Goal: Task Accomplishment & Management: Complete application form

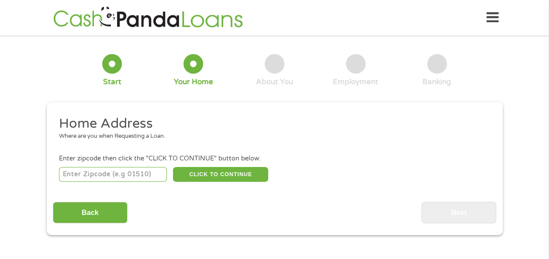
click at [138, 176] on input "number" at bounding box center [113, 174] width 108 height 15
type input "60585"
click at [245, 176] on button "CLICK TO CONTINUE" at bounding box center [220, 174] width 95 height 15
type input "60585"
type input "Plainfield"
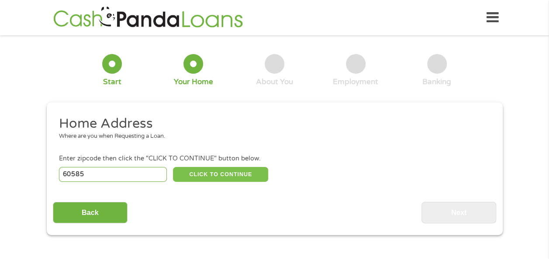
select select "[US_STATE]"
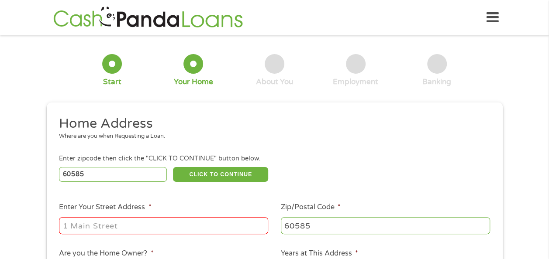
click at [156, 227] on input "Enter Your Street Address *" at bounding box center [163, 225] width 209 height 17
type input "[STREET_ADDRESS]"
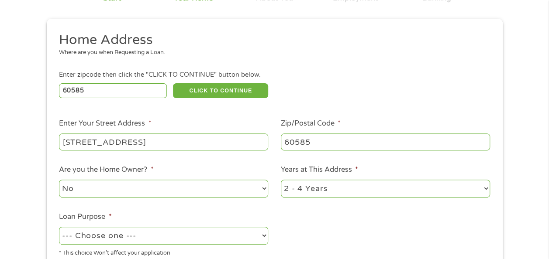
scroll to position [131, 0]
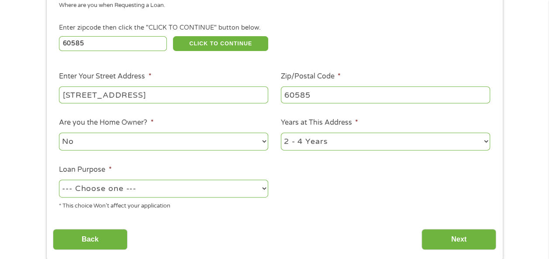
drag, startPoint x: 145, startPoint y: 140, endPoint x: 141, endPoint y: 144, distance: 5.9
click at [145, 140] on select "No Yes" at bounding box center [163, 142] width 209 height 18
select select "yes"
click at [59, 133] on select "No Yes" at bounding box center [163, 142] width 209 height 18
click at [303, 141] on select "1 Year or less 1 - 2 Years 2 - 4 Years Over 4 Years" at bounding box center [385, 142] width 209 height 18
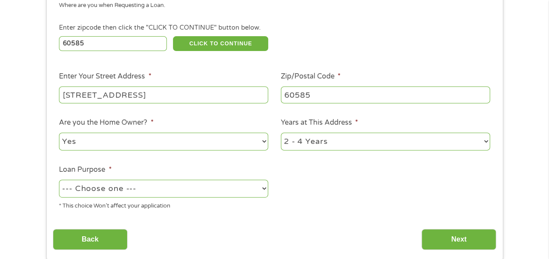
select select "60months"
click at [281, 133] on select "1 Year or less 1 - 2 Years 2 - 4 Years Over 4 Years" at bounding box center [385, 142] width 209 height 18
click at [210, 188] on select "--- Choose one --- Pay Bills Debt Consolidation Home Improvement Major Purchase…" at bounding box center [163, 189] width 209 height 18
select select "paybills"
click at [59, 180] on select "--- Choose one --- Pay Bills Debt Consolidation Home Improvement Major Purchase…" at bounding box center [163, 189] width 209 height 18
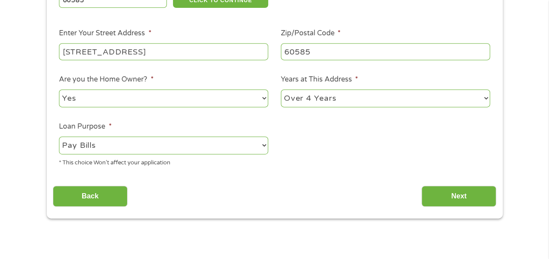
scroll to position [175, 0]
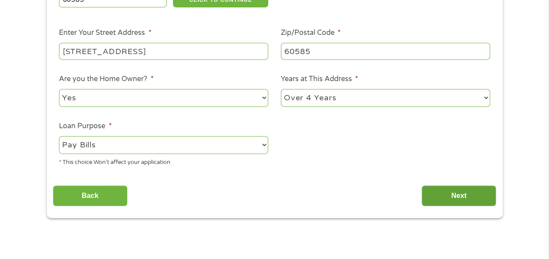
click at [424, 198] on div "Back Next" at bounding box center [274, 192] width 443 height 27
click at [431, 194] on input "Next" at bounding box center [458, 195] width 75 height 21
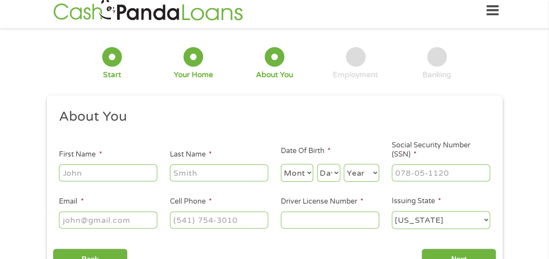
scroll to position [0, 0]
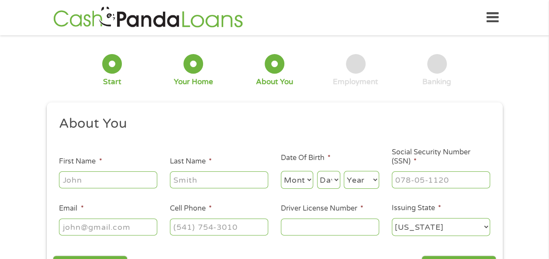
click at [131, 187] on input "First Name *" at bounding box center [108, 180] width 98 height 17
type input "[PERSON_NAME]"
select select "3"
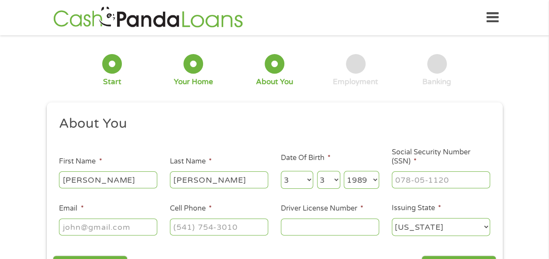
select select "1987"
type input "330-78-5608"
type input "[EMAIL_ADDRESS][DOMAIN_NAME]"
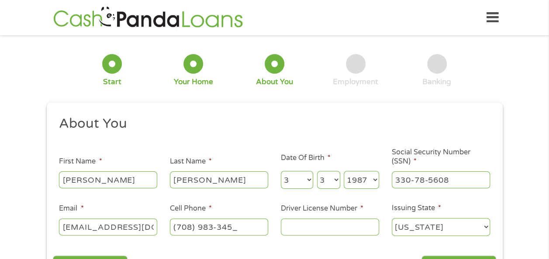
type input "[PHONE_NUMBER]"
type input "B20011657668"
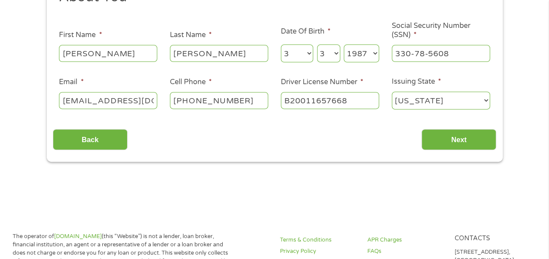
scroll to position [131, 0]
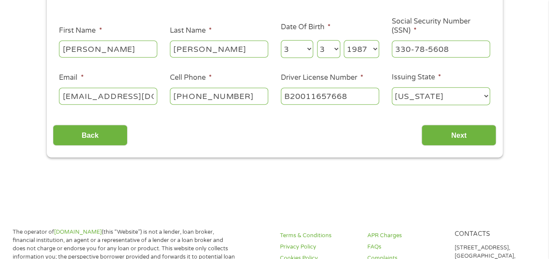
click at [445, 151] on div "This field is hidden when viewing the form gclid This field is hidden when view…" at bounding box center [275, 65] width 456 height 186
click at [445, 139] on input "Next" at bounding box center [458, 135] width 75 height 21
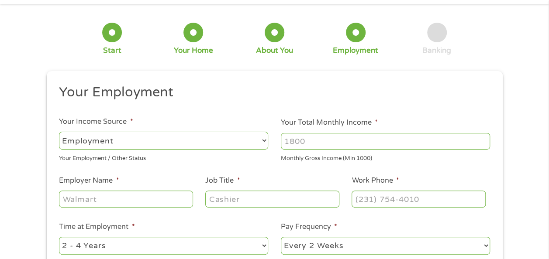
scroll to position [0, 0]
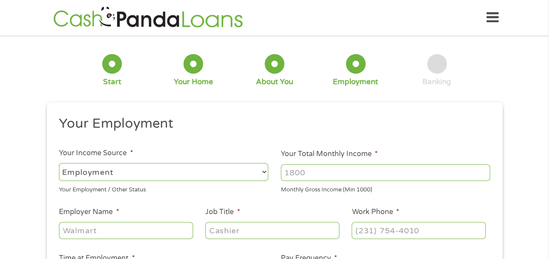
click at [300, 178] on input "Your Total Monthly Income *" at bounding box center [385, 173] width 209 height 17
type input "6400"
click at [119, 234] on input "Employer Name *" at bounding box center [126, 230] width 134 height 17
type input "Borgwarner"
type input "Sr Financial Analyst"
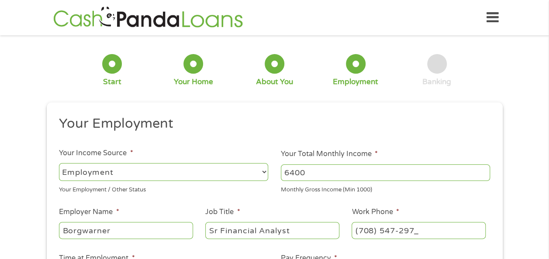
type input "[PHONE_NUMBER]"
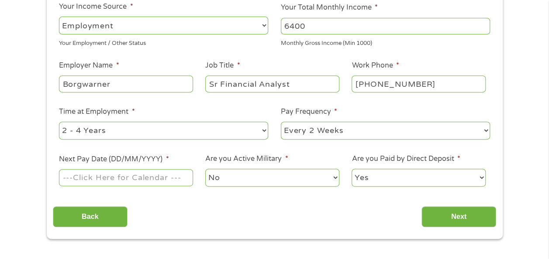
scroll to position [148, 0]
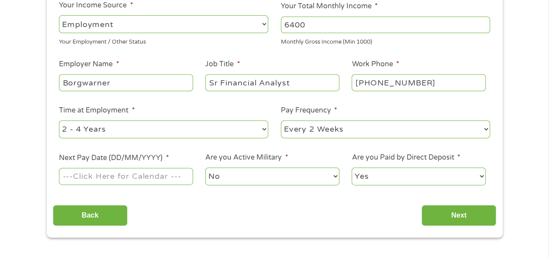
click at [123, 134] on select "--- Choose one --- 1 Year or less 1 - 2 Years 2 - 4 Years Over 4 Years" at bounding box center [163, 129] width 209 height 18
select select "60months"
click at [59, 120] on select "--- Choose one --- 1 Year or less 1 - 2 Years 2 - 4 Years Over 4 Years" at bounding box center [163, 129] width 209 height 18
click at [301, 134] on select "--- Choose one --- Every 2 Weeks Every Week Monthly Semi-Monthly" at bounding box center [385, 129] width 209 height 18
select select "semimonthly"
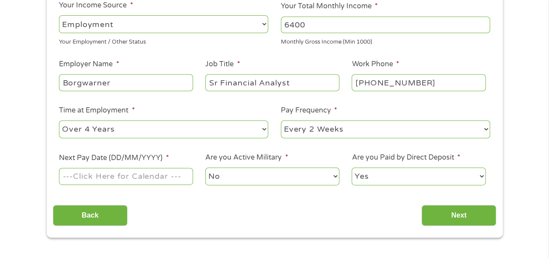
click at [281, 120] on select "--- Choose one --- Every 2 Weeks Every Week Monthly Semi-Monthly" at bounding box center [385, 129] width 209 height 18
click at [122, 173] on input "Next Pay Date (DD/MM/YYYY) *" at bounding box center [126, 176] width 134 height 17
click at [223, 179] on select "No Yes" at bounding box center [272, 177] width 134 height 18
click at [205, 168] on select "No Yes" at bounding box center [272, 177] width 134 height 18
click at [159, 177] on input "[DATE]" at bounding box center [126, 176] width 134 height 17
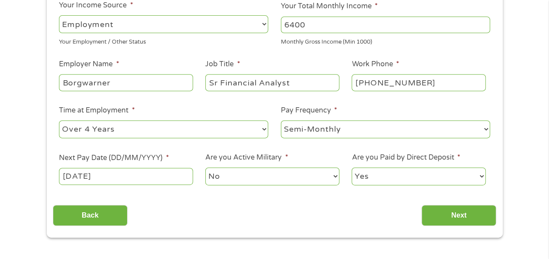
click at [143, 178] on input "[DATE]" at bounding box center [126, 176] width 134 height 17
click at [142, 175] on input "[DATE]" at bounding box center [126, 176] width 134 height 17
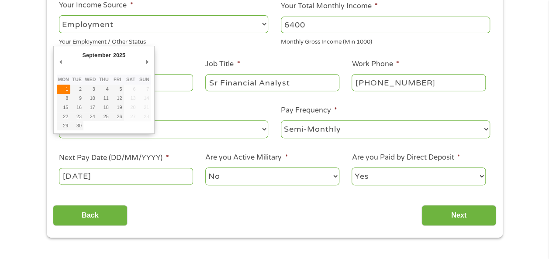
type input "[DATE]"
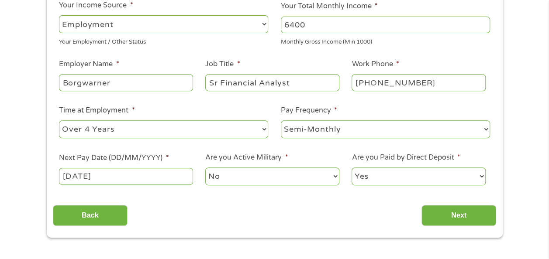
click at [232, 179] on select "No Yes" at bounding box center [272, 177] width 134 height 18
click at [205, 168] on select "No Yes" at bounding box center [272, 177] width 134 height 18
click at [376, 173] on select "Yes No" at bounding box center [418, 177] width 134 height 18
click at [351, 168] on select "Yes No" at bounding box center [418, 177] width 134 height 18
click at [469, 216] on input "Next" at bounding box center [458, 215] width 75 height 21
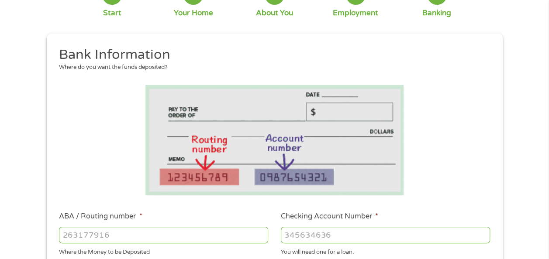
scroll to position [175, 0]
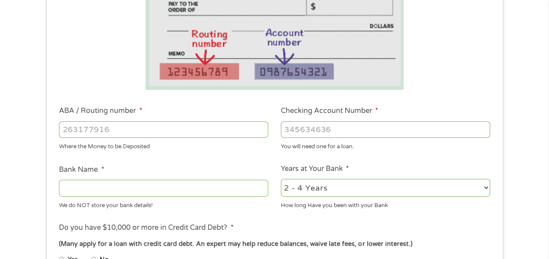
click at [167, 131] on input "ABA / Routing number *" at bounding box center [163, 129] width 209 height 17
drag, startPoint x: 167, startPoint y: 131, endPoint x: 59, endPoint y: 121, distance: 108.7
click at [59, 121] on div "698641446" at bounding box center [163, 130] width 209 height 20
click at [333, 127] on input "Checking Account Number *" at bounding box center [385, 129] width 209 height 17
drag, startPoint x: 148, startPoint y: 135, endPoint x: 0, endPoint y: 126, distance: 147.8
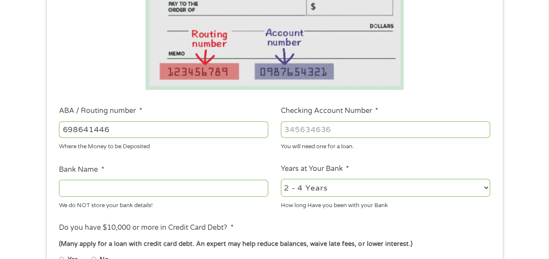
click at [0, 125] on div "1 Start 2 Your Home 3 About You 4 Employment 5 Banking 6 This field is hidden w…" at bounding box center [274, 143] width 549 height 553
type input "071000013"
type input "JPMORGAN CHASE BANK NA"
type input "071000013"
click at [336, 188] on select "2 - 4 Years 6 - 12 Months 1 - 2 Years Over 4 Years" at bounding box center [385, 188] width 209 height 18
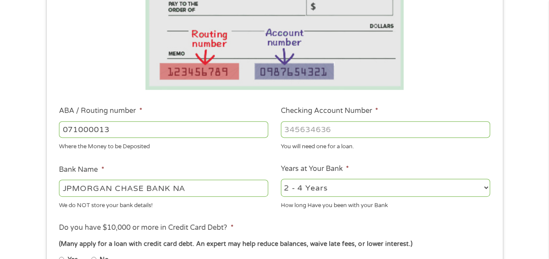
click at [326, 134] on input "Checking Account Number *" at bounding box center [385, 129] width 209 height 17
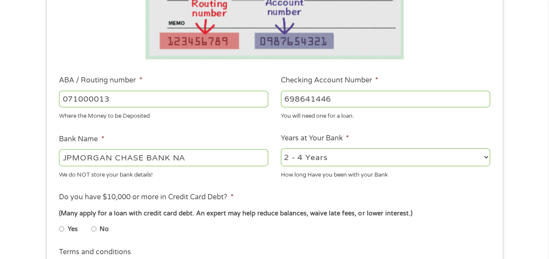
scroll to position [218, 0]
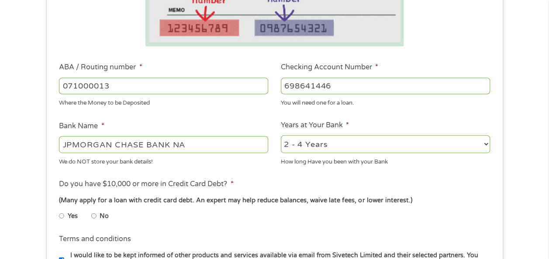
type input "698641446"
click at [299, 148] on select "2 - 4 Years 6 - 12 Months 1 - 2 Years Over 4 Years" at bounding box center [385, 144] width 209 height 18
select select "60months"
click at [281, 136] on select "2 - 4 Years 6 - 12 Months 1 - 2 Years Over 4 Years" at bounding box center [385, 144] width 209 height 18
click at [101, 216] on label "No" at bounding box center [104, 217] width 9 height 10
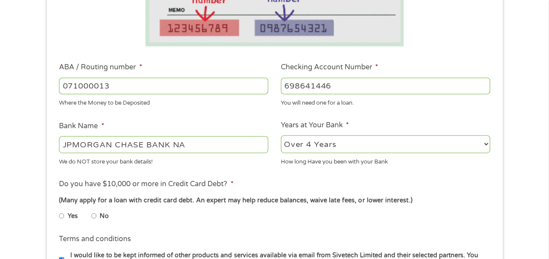
click at [96, 216] on input "No" at bounding box center [93, 216] width 5 height 14
radio input "true"
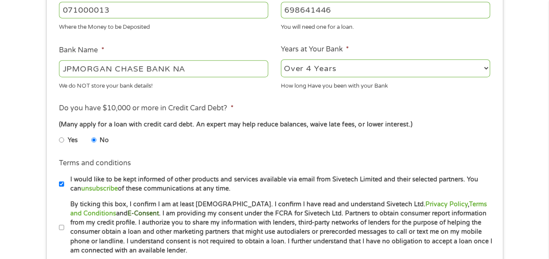
scroll to position [306, 0]
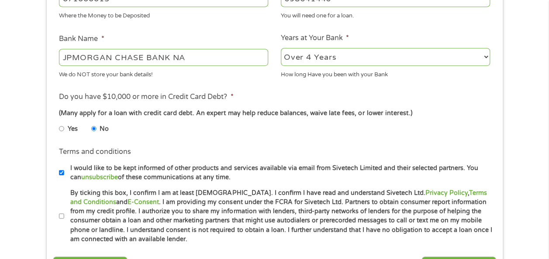
click at [65, 171] on label "I would like to be kept informed of other products and services available via e…" at bounding box center [278, 173] width 428 height 19
click at [64, 171] on input "I would like to be kept informed of other products and services available via e…" at bounding box center [61, 173] width 5 height 14
checkbox input "false"
click at [58, 215] on li "Terms and conditions * By ticking this box, I confirm I am at least [DEMOGRAPHI…" at bounding box center [274, 217] width 443 height 56
click at [57, 213] on li "Terms and conditions * By ticking this box, I confirm I am at least [DEMOGRAPHI…" at bounding box center [274, 217] width 443 height 56
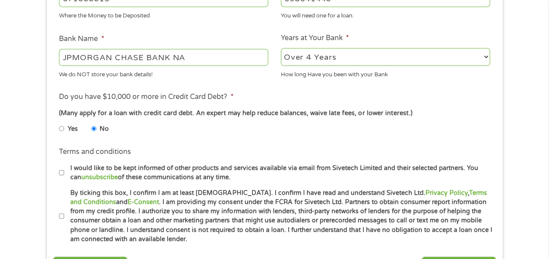
click at [61, 216] on input "By ticking this box, I confirm I am at least [DEMOGRAPHIC_DATA]. I confirm I ha…" at bounding box center [61, 216] width 5 height 14
checkbox input "true"
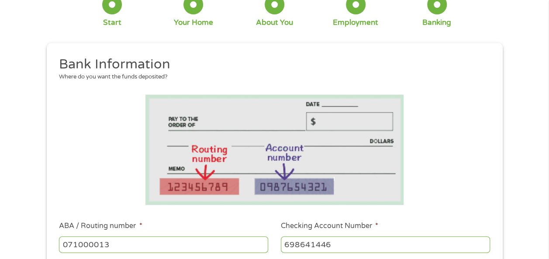
scroll to position [0, 0]
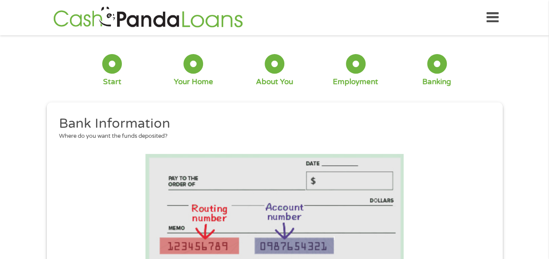
click at [496, 23] on icon at bounding box center [492, 17] width 12 height 21
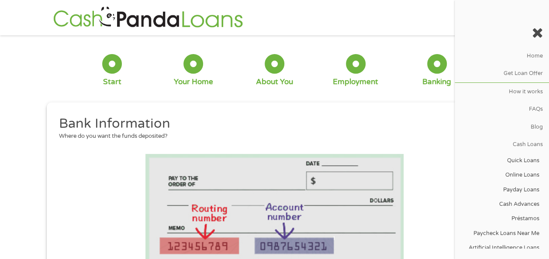
click at [407, 21] on div "Home Get Loan Offer How it works FAQs Blog Cash Loans Quick Loans Online Loans …" at bounding box center [275, 17] width 448 height 27
click at [539, 31] on icon at bounding box center [537, 33] width 11 height 14
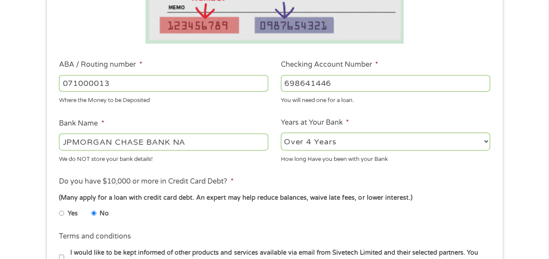
scroll to position [393, 0]
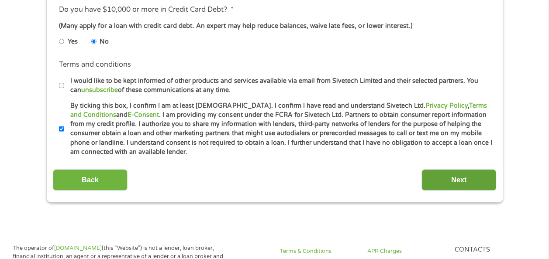
click at [449, 176] on input "Next" at bounding box center [458, 179] width 75 height 21
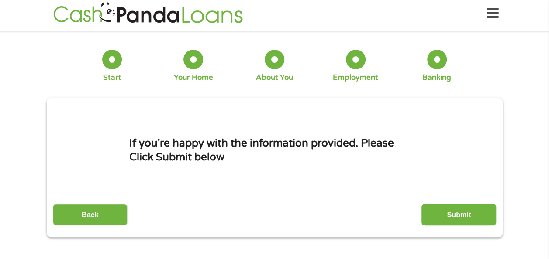
scroll to position [0, 0]
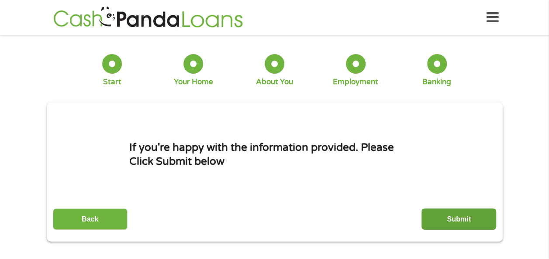
click at [439, 212] on input "Submit" at bounding box center [458, 219] width 75 height 21
